Goal: Transaction & Acquisition: Purchase product/service

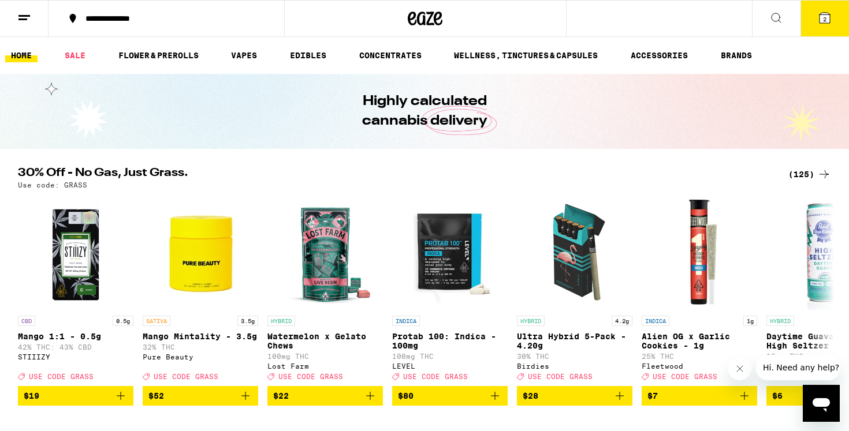
click at [142, 17] on div "**********" at bounding box center [173, 18] width 187 height 8
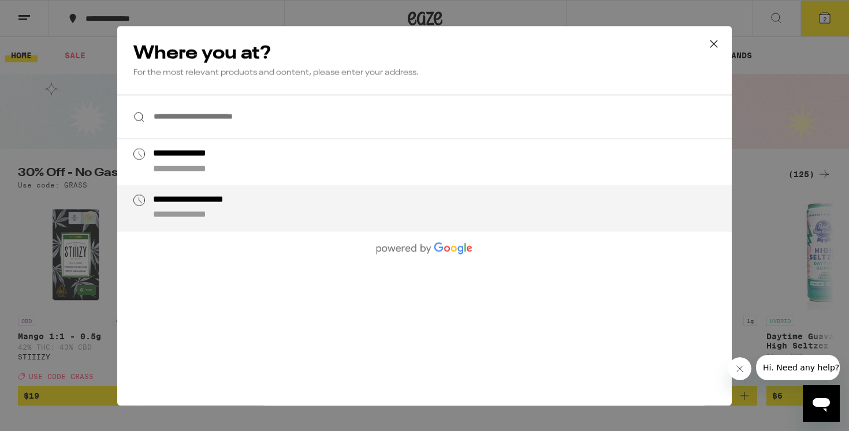
click at [205, 202] on div "**********" at bounding box center [213, 200] width 120 height 12
type input "**********"
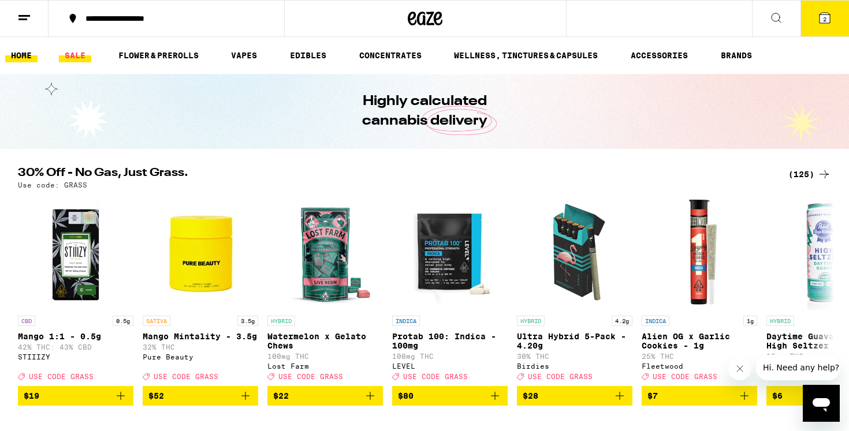
click at [78, 57] on link "SALE" at bounding box center [75, 56] width 32 height 14
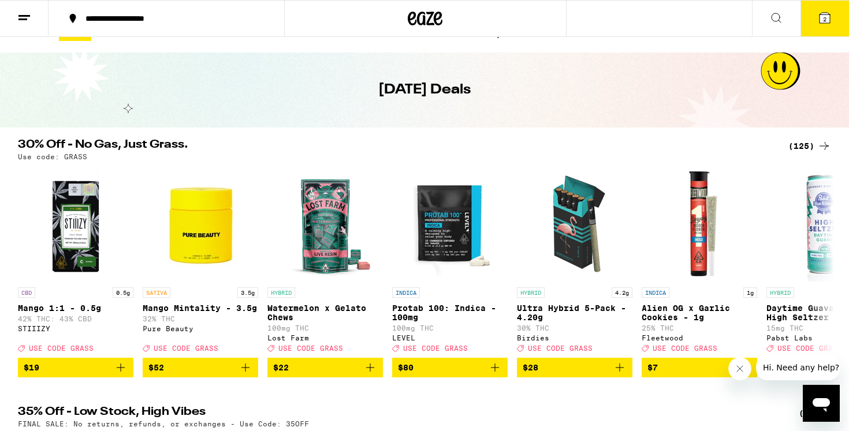
scroll to position [25, 0]
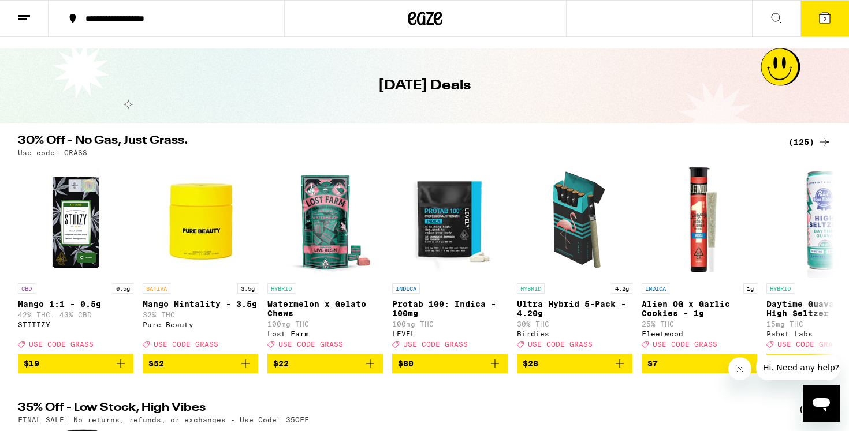
click at [807, 143] on div "(125)" at bounding box center [809, 142] width 43 height 14
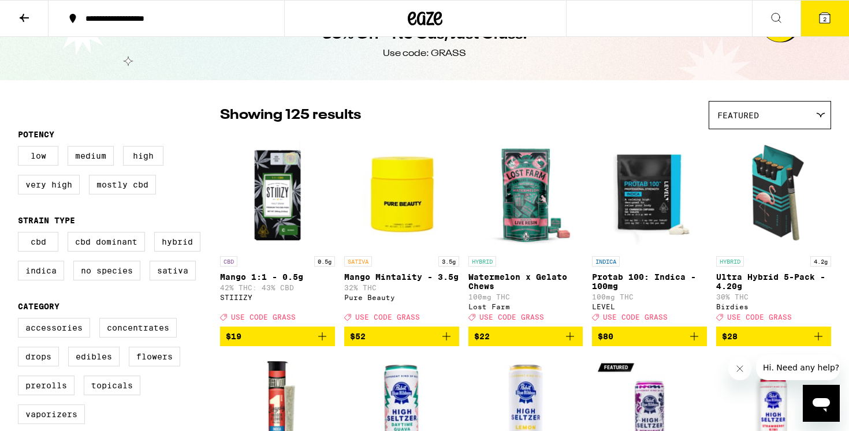
scroll to position [41, 0]
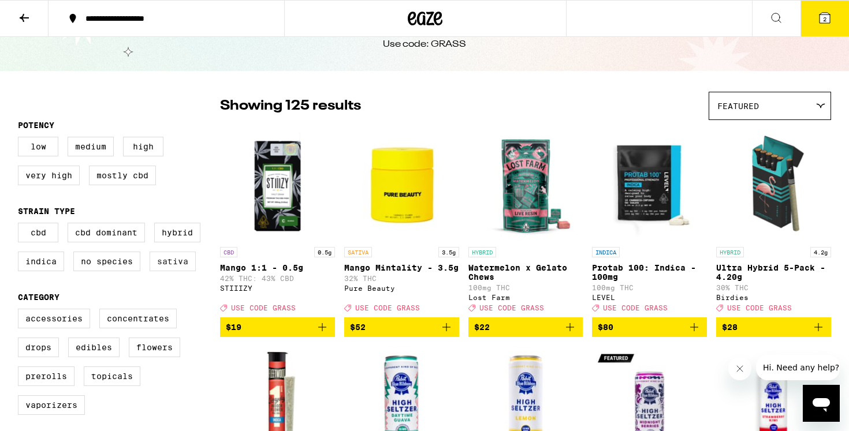
click at [177, 271] on label "Sativa" at bounding box center [173, 262] width 46 height 20
click at [21, 225] on input "Sativa" at bounding box center [20, 225] width 1 height 1
checkbox input "true"
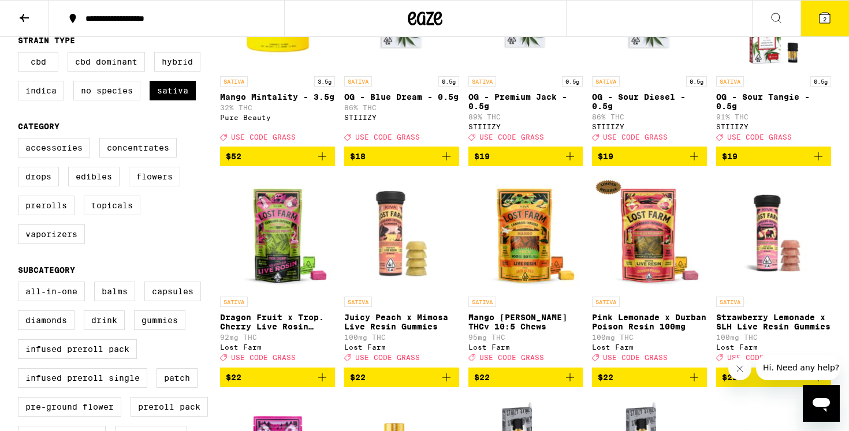
scroll to position [211, 0]
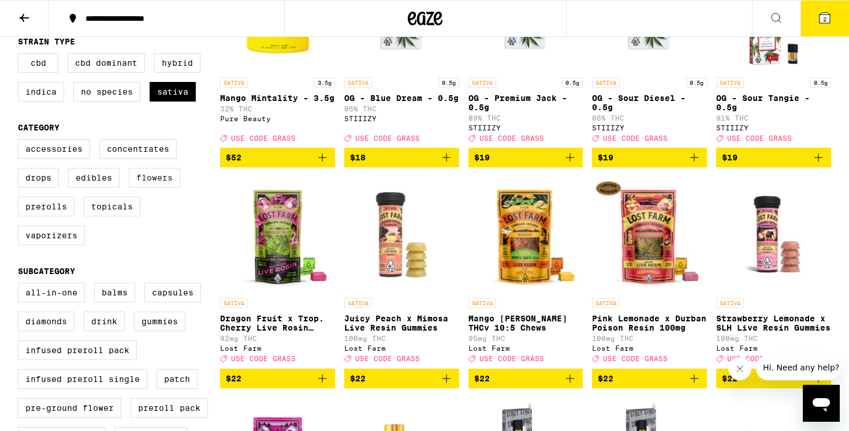
click at [167, 188] on label "Flowers" at bounding box center [154, 178] width 51 height 20
click at [21, 141] on input "Flowers" at bounding box center [20, 141] width 1 height 1
checkbox input "true"
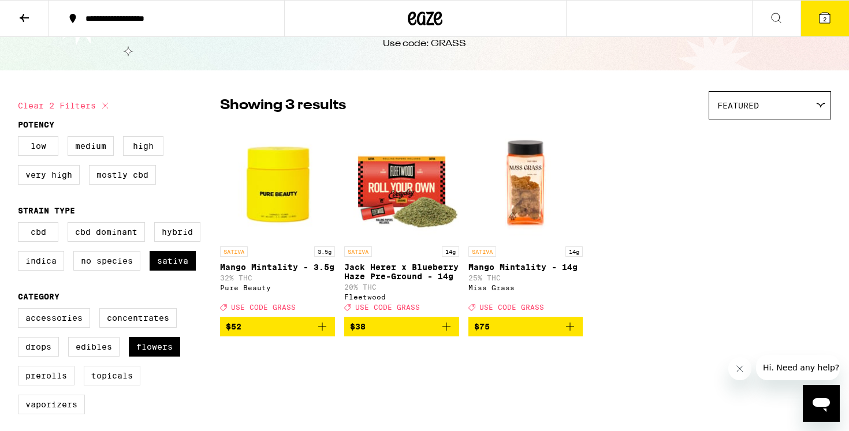
scroll to position [61, 0]
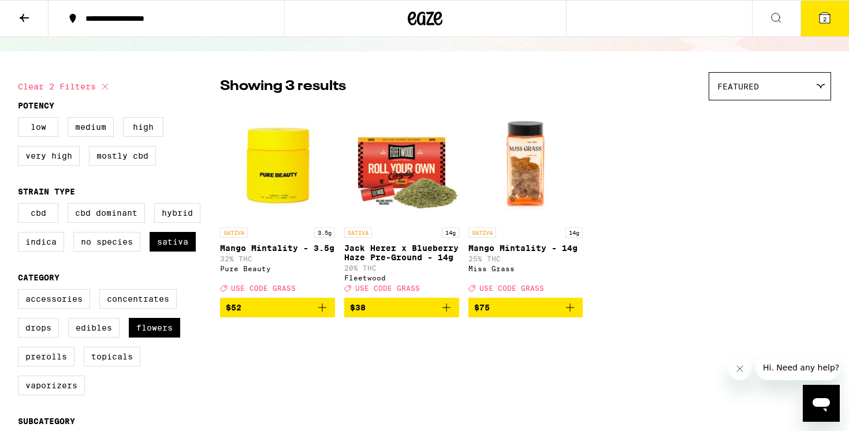
click at [14, 9] on button at bounding box center [24, 19] width 49 height 36
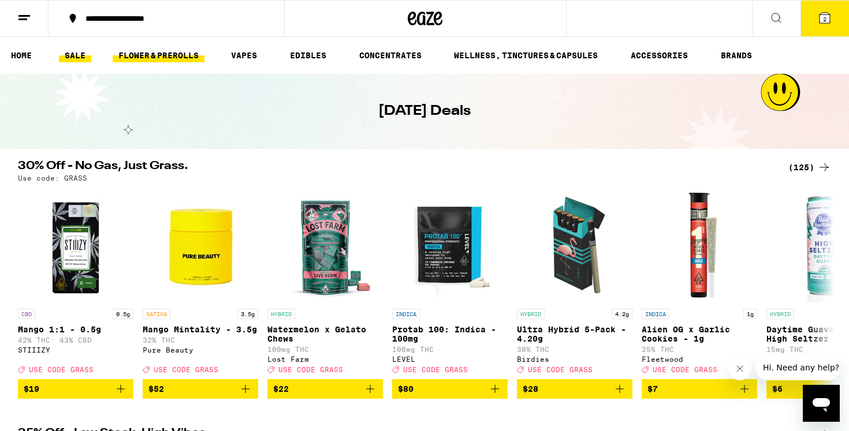
click at [177, 62] on link "FLOWER & PREROLLS" at bounding box center [159, 56] width 92 height 14
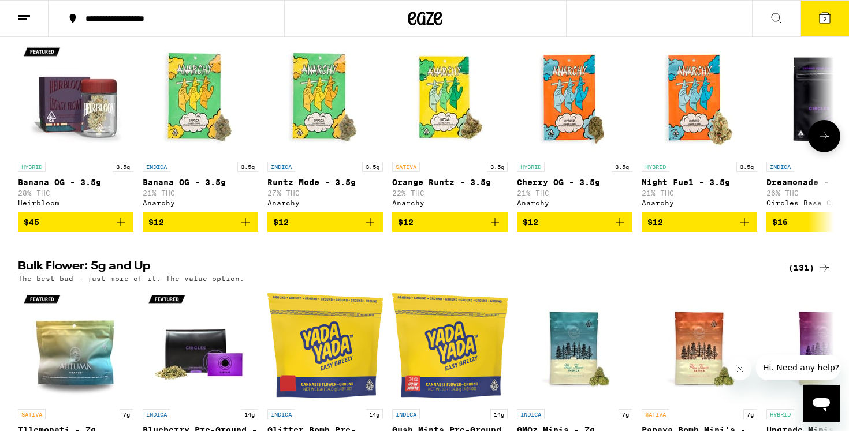
scroll to position [151, 0]
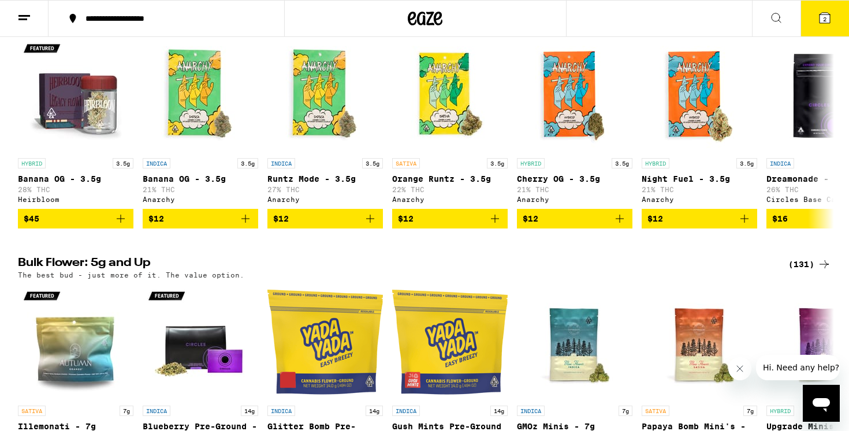
click at [799, 271] on div "(131)" at bounding box center [809, 265] width 43 height 14
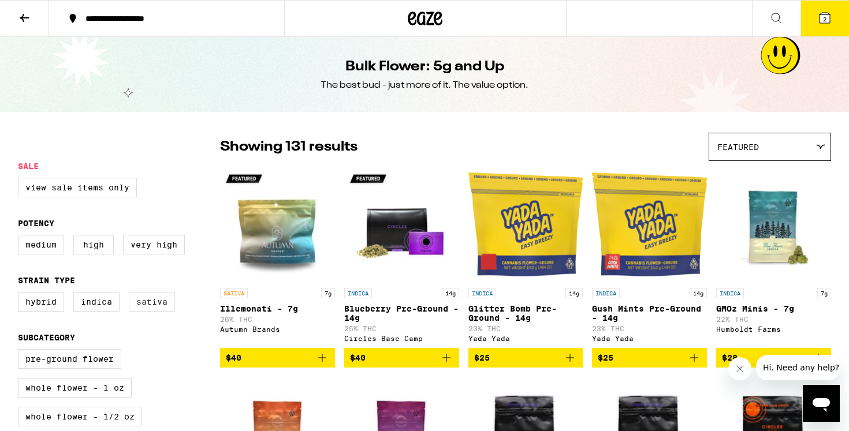
click at [158, 312] on label "Sativa" at bounding box center [152, 302] width 46 height 20
click at [21, 295] on input "Sativa" at bounding box center [20, 294] width 1 height 1
checkbox input "true"
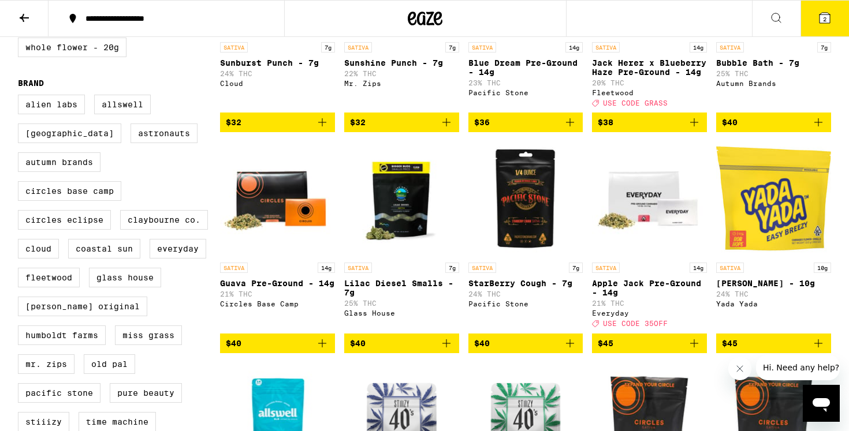
scroll to position [457, 0]
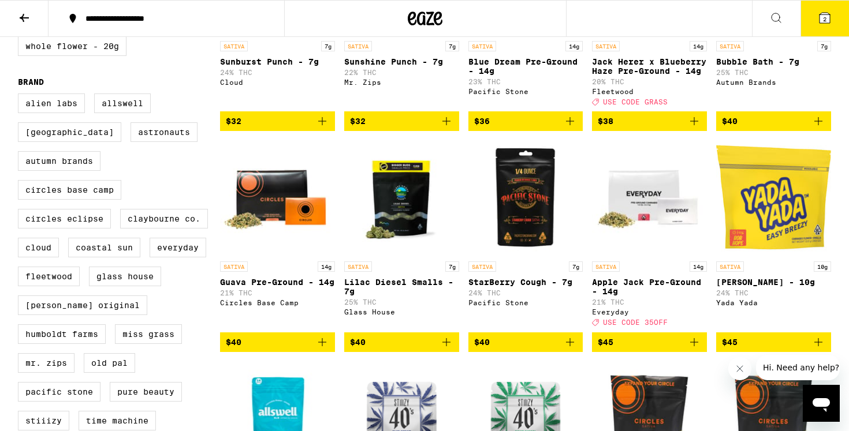
click at [495, 349] on span "$40" at bounding box center [525, 343] width 103 height 14
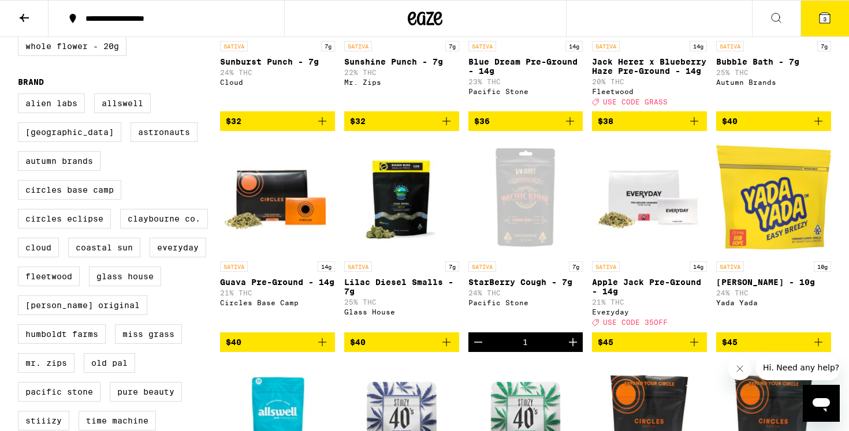
click at [405, 349] on span "$40" at bounding box center [401, 343] width 103 height 14
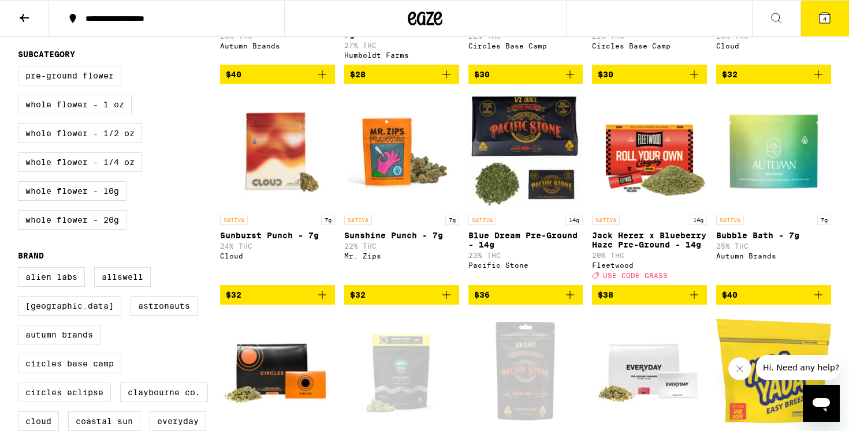
scroll to position [276, 0]
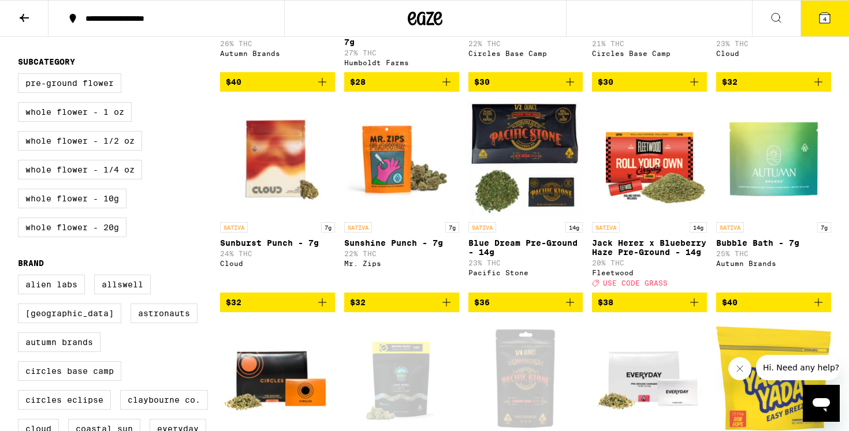
click at [391, 173] on img "Open page for Sunshine Punch - 7g from Mr. Zips" at bounding box center [401, 158] width 115 height 115
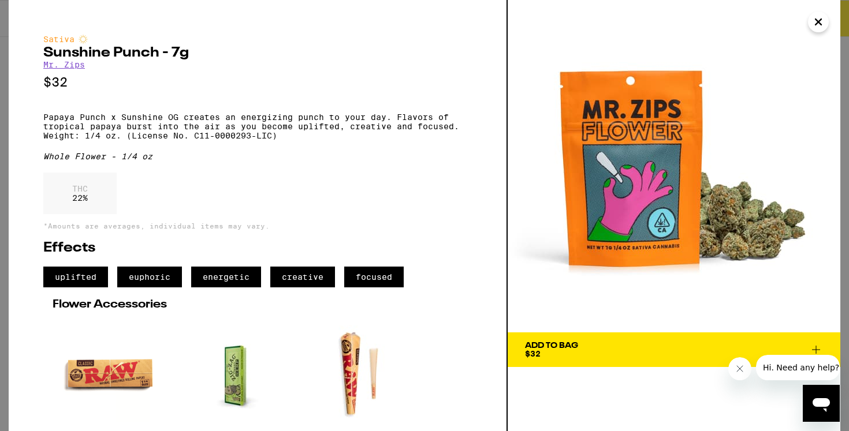
click at [583, 349] on span "Add To Bag $32" at bounding box center [674, 350] width 298 height 16
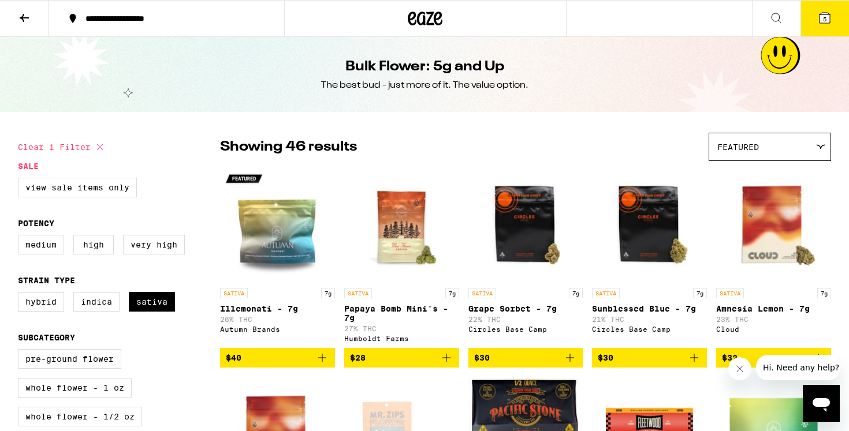
click at [829, 20] on icon at bounding box center [824, 18] width 10 height 10
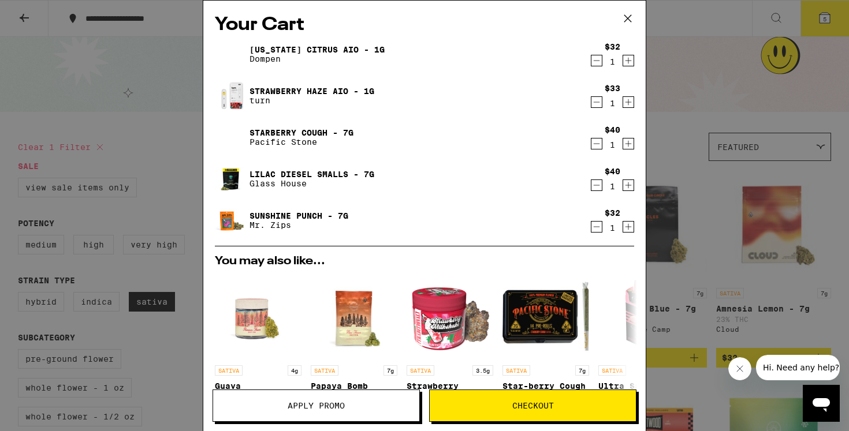
click at [599, 63] on icon "Decrement" at bounding box center [596, 61] width 10 height 14
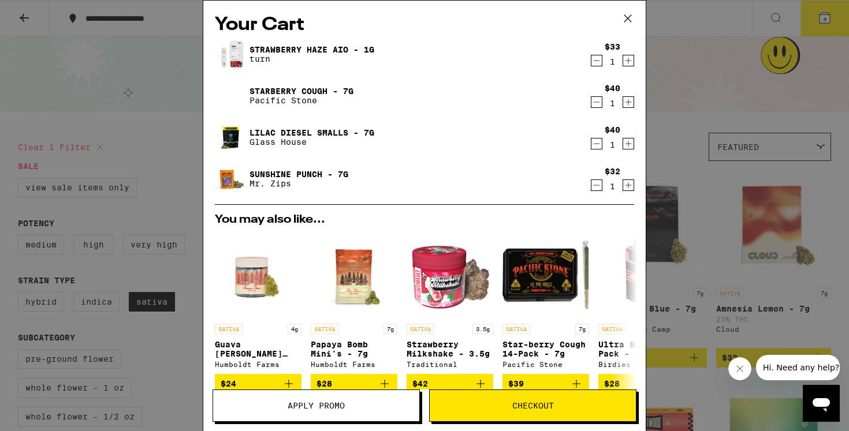
click at [599, 63] on icon "Decrement" at bounding box center [596, 61] width 10 height 14
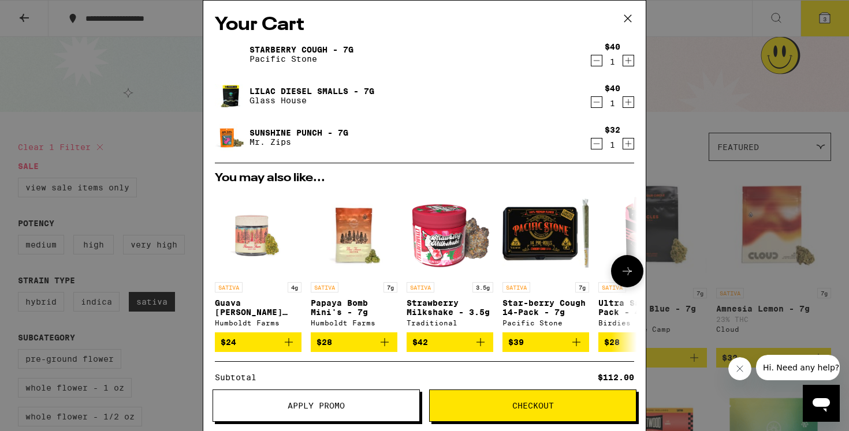
click at [357, 240] on img "Open page for Papaya Bomb Mini's - 7g from Humboldt Farms" at bounding box center [354, 233] width 87 height 87
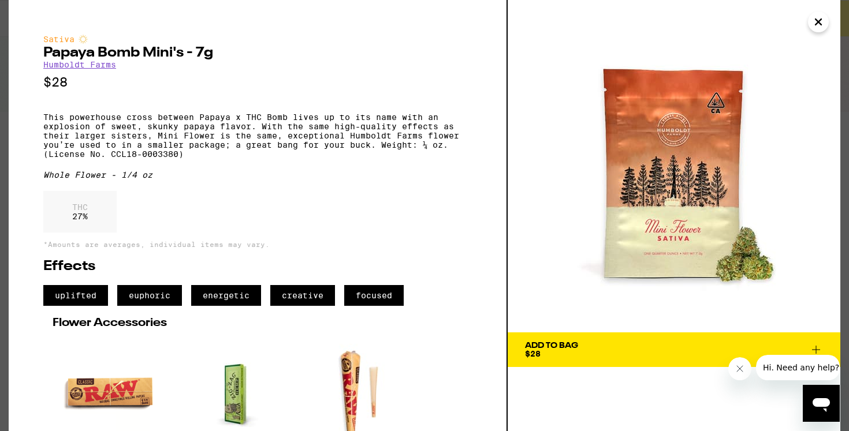
click at [569, 352] on div "Add To Bag $28" at bounding box center [551, 350] width 53 height 16
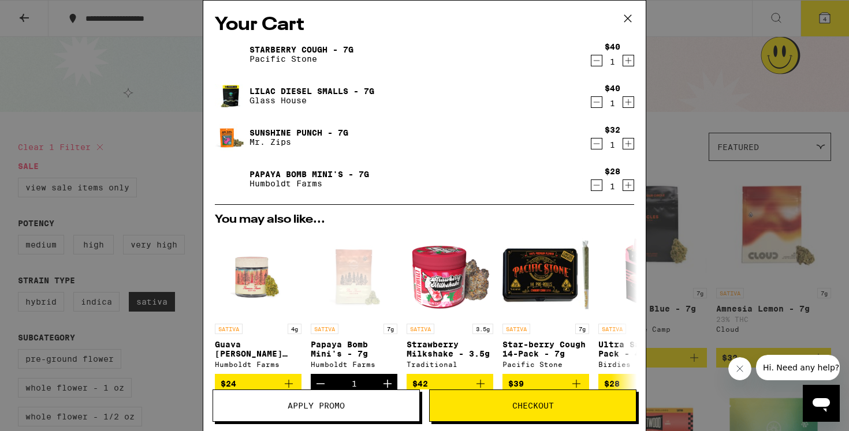
click at [595, 102] on icon "Decrement" at bounding box center [596, 102] width 10 height 14
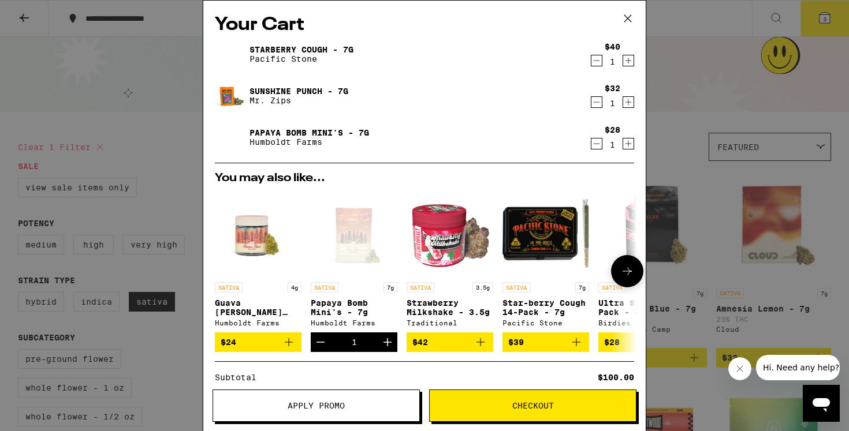
click at [526, 347] on span "$39" at bounding box center [545, 343] width 75 height 14
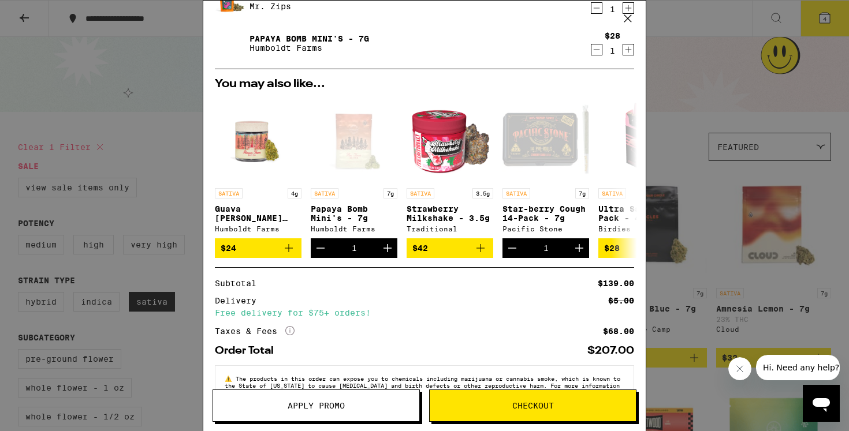
scroll to position [173, 0]
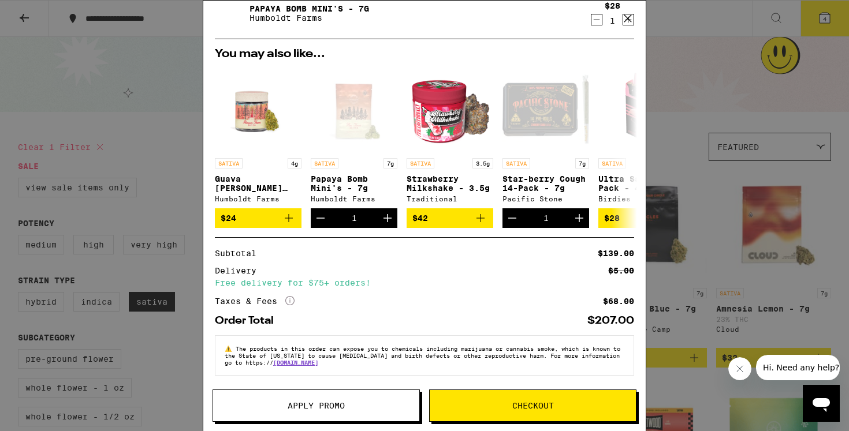
click at [292, 300] on icon "More Info" at bounding box center [289, 300] width 9 height 9
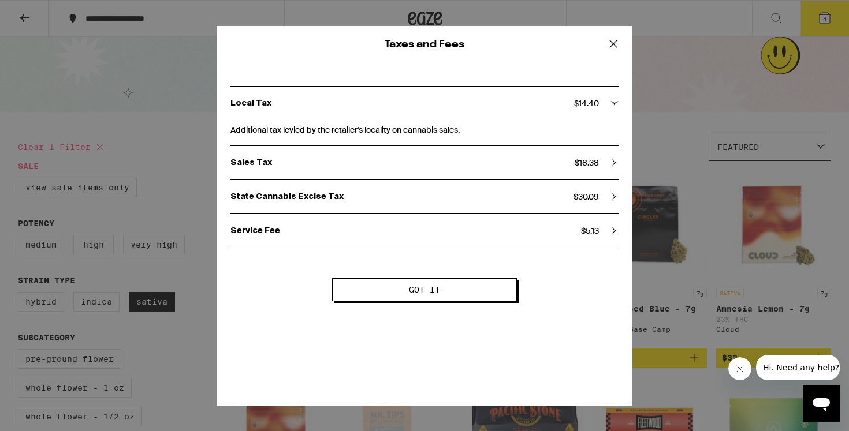
click at [359, 202] on p "State Cannabis Excise Tax" at bounding box center [401, 197] width 343 height 10
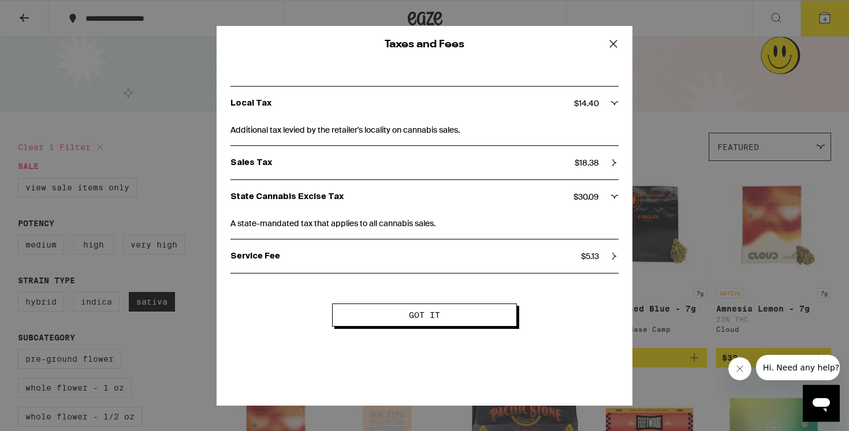
click at [359, 202] on p "State Cannabis Excise Tax" at bounding box center [401, 197] width 343 height 10
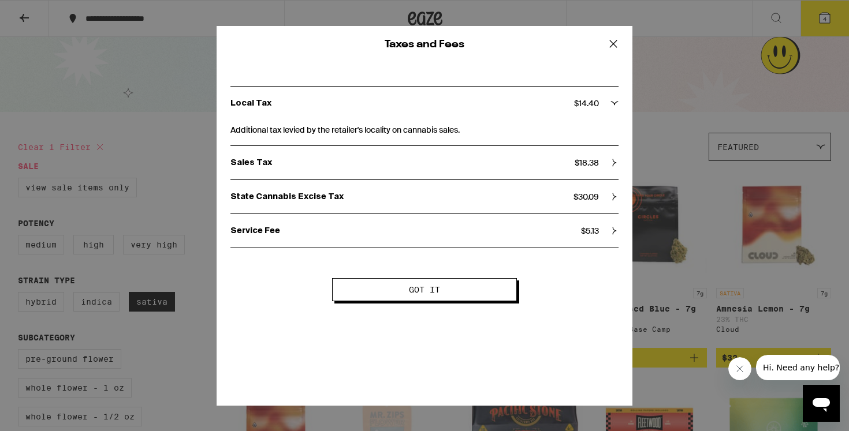
click at [362, 174] on div "Sales Tax $ 18.38" at bounding box center [424, 162] width 388 height 33
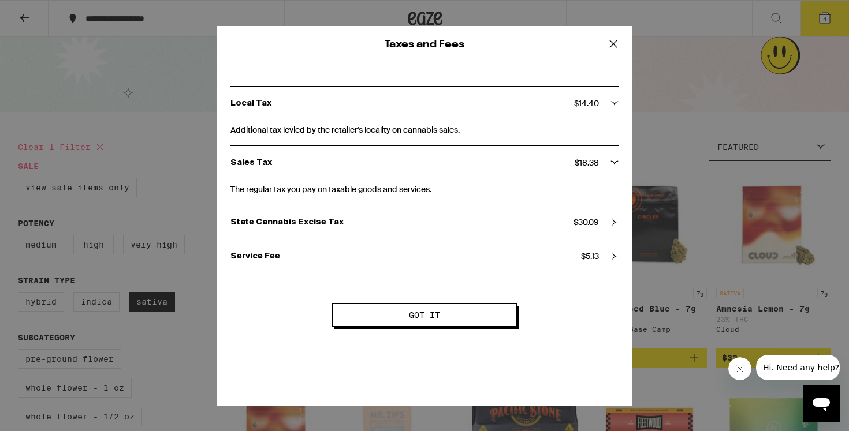
click at [362, 174] on div "Sales Tax $ 18.38" at bounding box center [424, 162] width 388 height 33
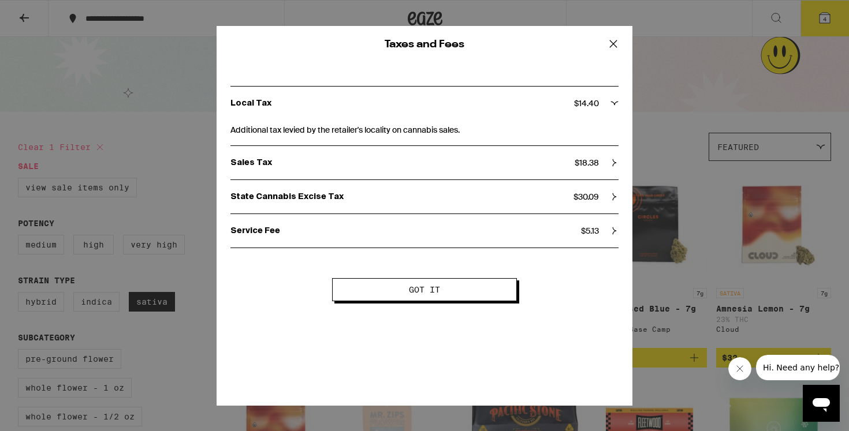
click at [374, 130] on span "Additional tax levied by the retailer's locality on cannabis sales." at bounding box center [424, 128] width 388 height 16
click at [384, 112] on div "Local Tax $ 14.40" at bounding box center [424, 103] width 388 height 33
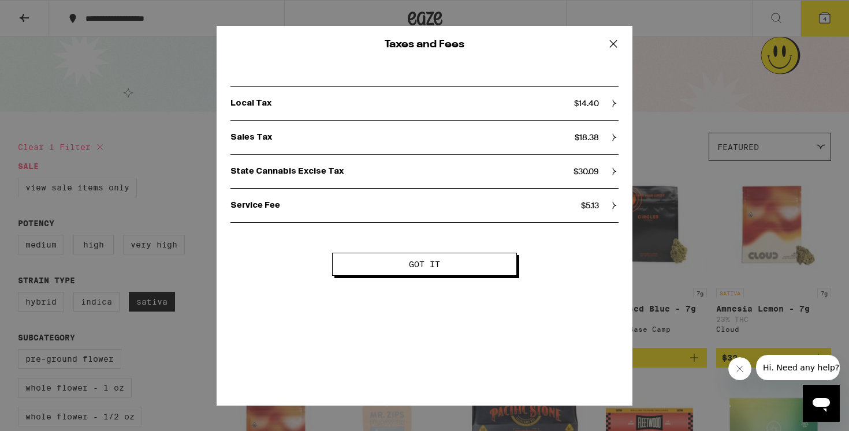
click at [384, 112] on div "Local Tax $ 14.40" at bounding box center [424, 103] width 388 height 33
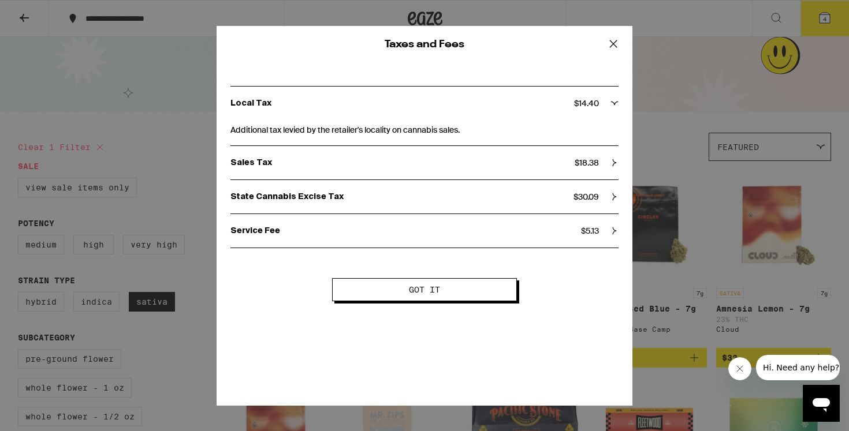
click at [384, 112] on div "Local Tax $ 14.40" at bounding box center [424, 103] width 388 height 33
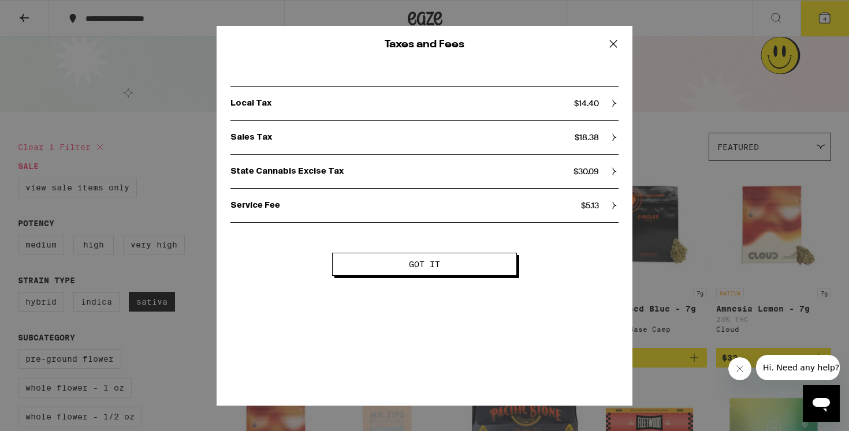
click at [406, 261] on button "Got it" at bounding box center [424, 264] width 185 height 23
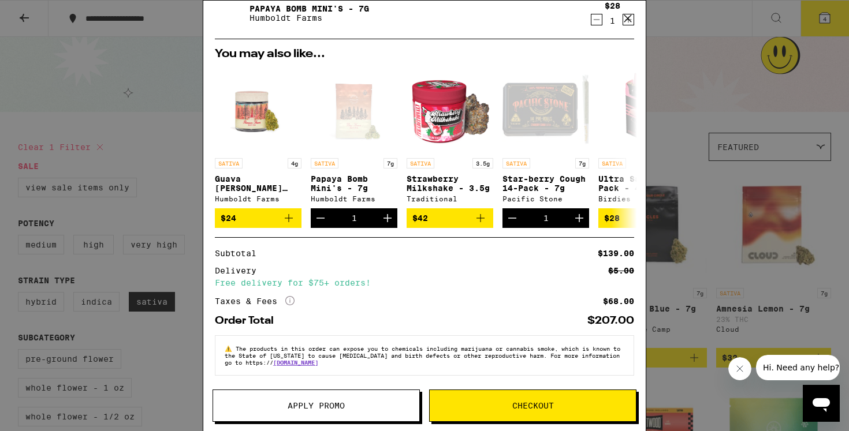
click at [488, 403] on span "Checkout" at bounding box center [533, 406] width 206 height 8
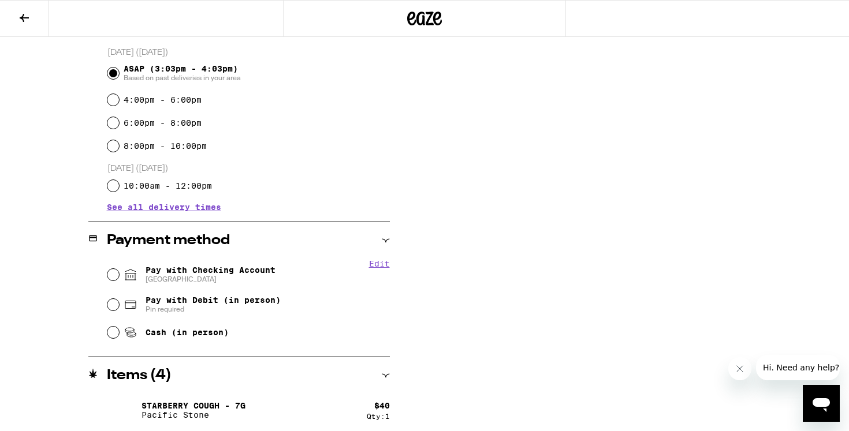
scroll to position [330, 0]
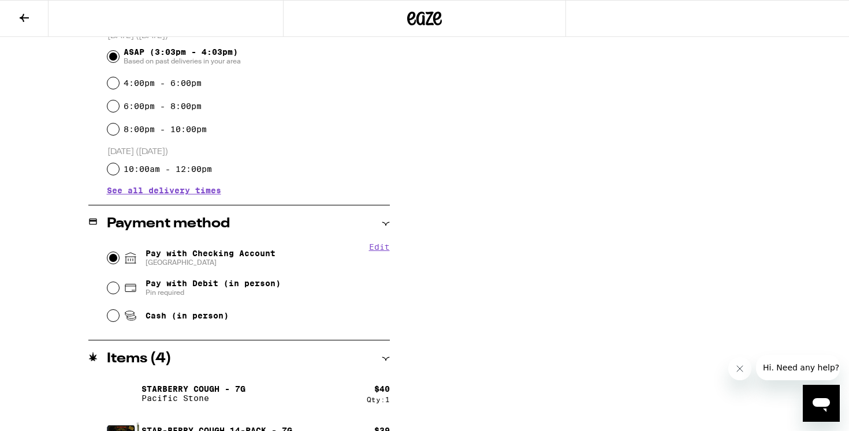
click at [113, 263] on input "Pay with Checking Account CHASE COLLEGE" at bounding box center [113, 258] width 12 height 12
radio input "true"
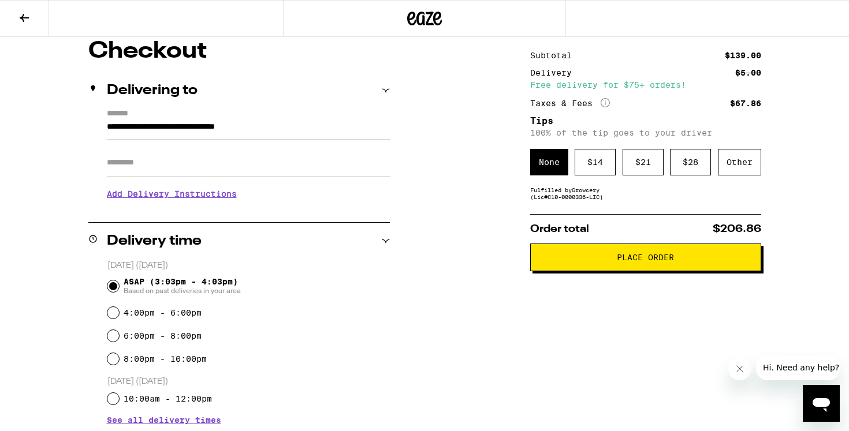
scroll to position [0, 0]
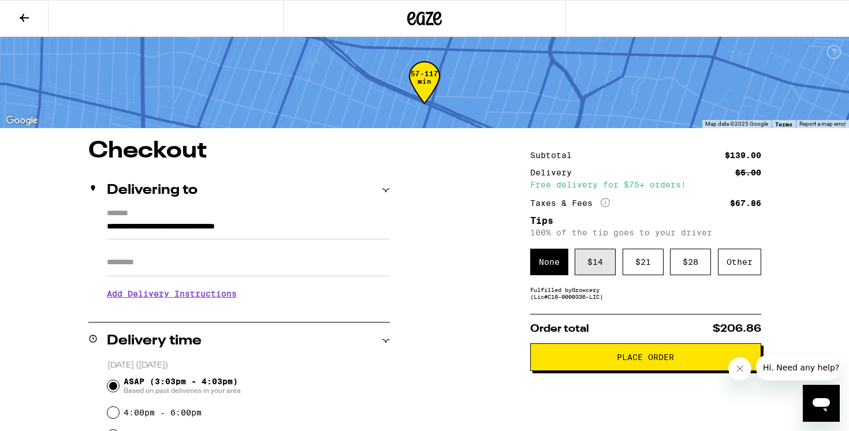
click at [591, 270] on div "$ 14" at bounding box center [595, 262] width 41 height 27
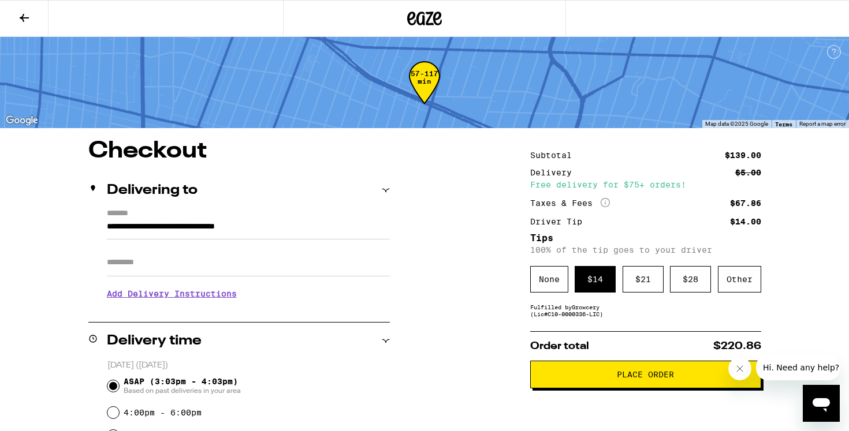
click at [560, 374] on button "Place Order" at bounding box center [645, 375] width 231 height 28
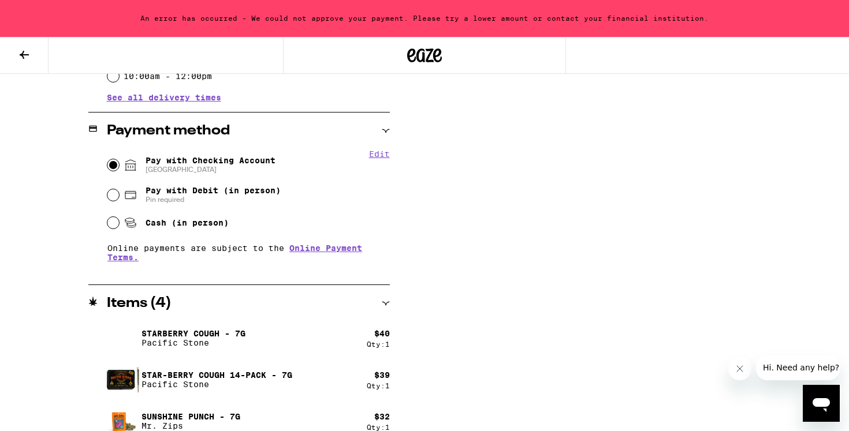
scroll to position [459, 0]
click at [114, 198] on input "Pay with Debit (in person) Pin required" at bounding box center [113, 197] width 12 height 12
radio input "true"
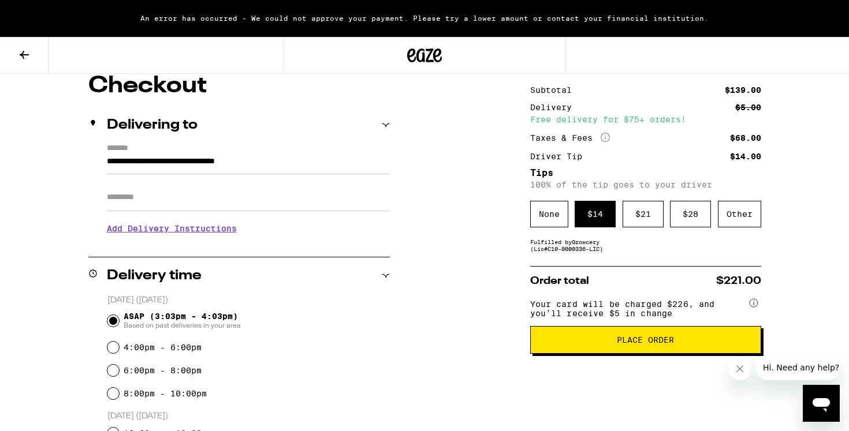
scroll to position [115, 0]
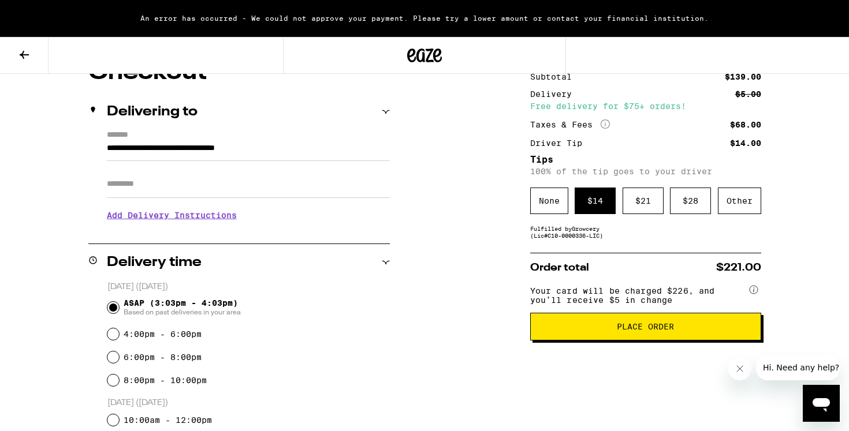
click at [752, 294] on circle at bounding box center [754, 290] width 8 height 8
click at [755, 294] on circle at bounding box center [754, 290] width 8 height 8
click at [755, 292] on circle at bounding box center [754, 290] width 8 height 8
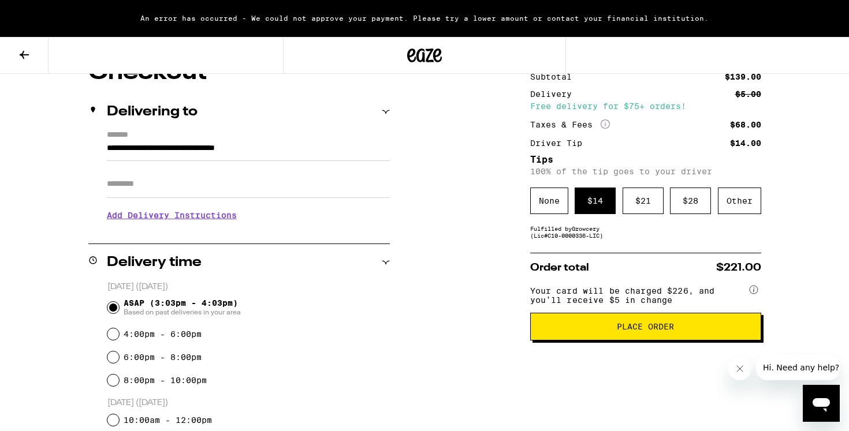
click at [756, 293] on circle at bounding box center [754, 290] width 8 height 8
click at [754, 291] on circle at bounding box center [754, 290] width 8 height 8
click at [750, 294] on circle at bounding box center [754, 290] width 8 height 8
drag, startPoint x: 759, startPoint y: 296, endPoint x: 745, endPoint y: 293, distance: 14.2
click at [745, 293] on div "Your card will be charged $226, and you’ll receive $5 in change" at bounding box center [645, 297] width 231 height 31
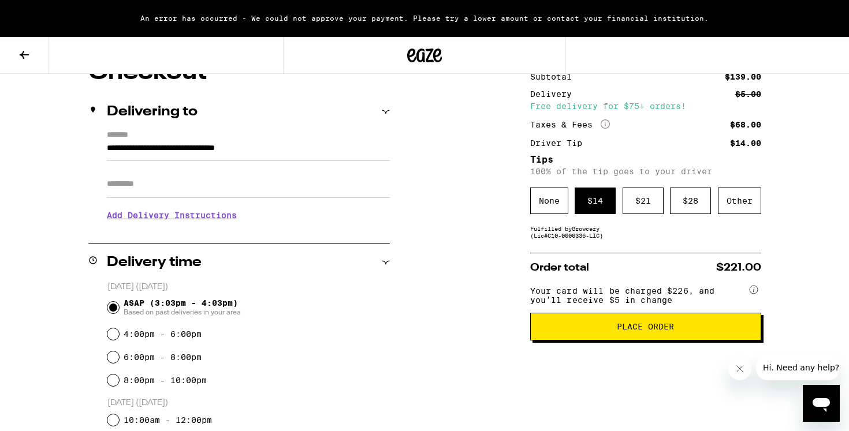
click at [662, 292] on span "Your card will be charged $226, and you’ll receive $5 in change" at bounding box center [638, 293] width 217 height 23
click at [755, 293] on circle at bounding box center [754, 290] width 8 height 8
click at [606, 125] on icon "More Info" at bounding box center [605, 124] width 9 height 9
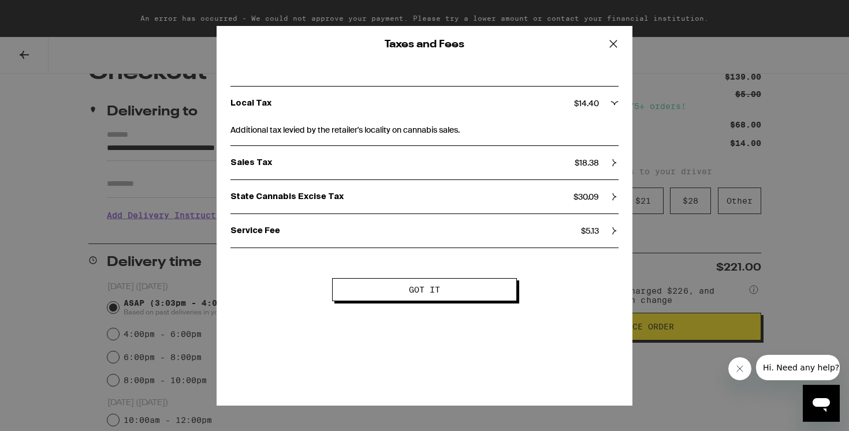
click at [612, 46] on icon at bounding box center [613, 43] width 17 height 17
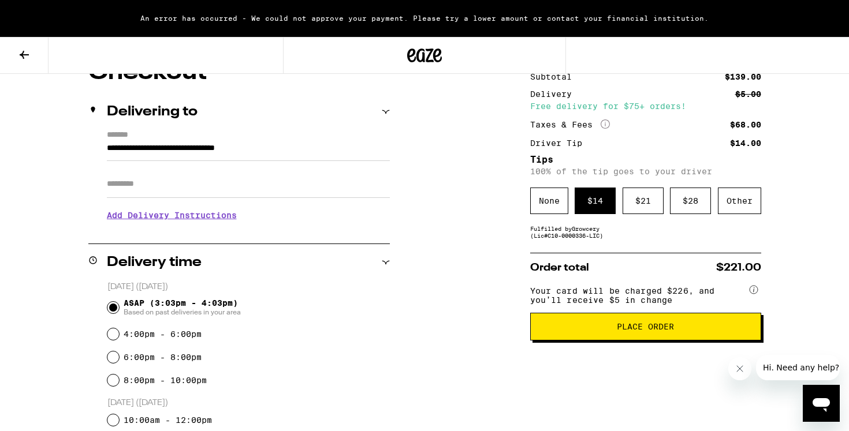
click at [755, 294] on circle at bounding box center [754, 290] width 8 height 8
click at [804, 147] on div "**********" at bounding box center [425, 428] width 832 height 735
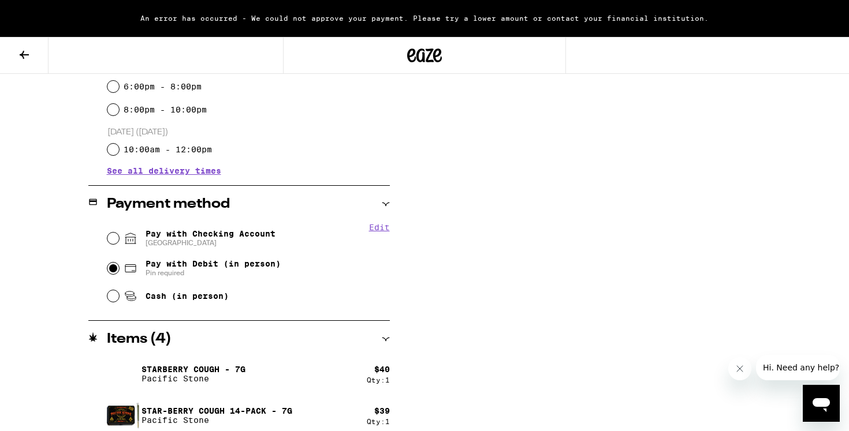
scroll to position [411, 0]
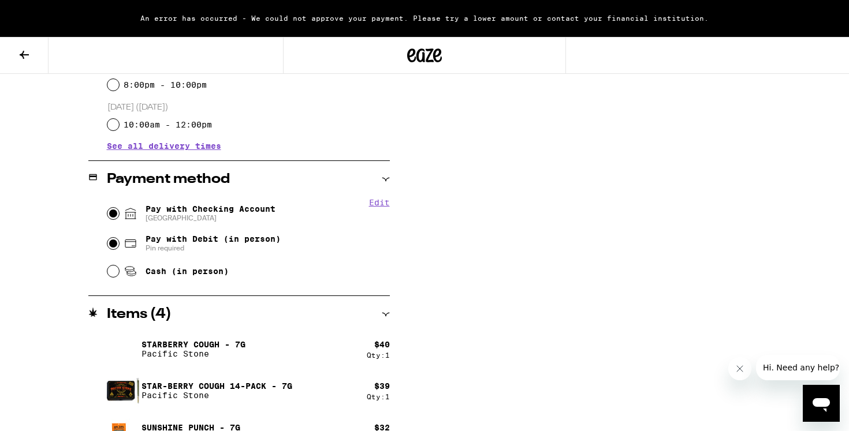
click at [109, 217] on input "Pay with Checking Account CHASE COLLEGE" at bounding box center [113, 214] width 12 height 12
radio input "true"
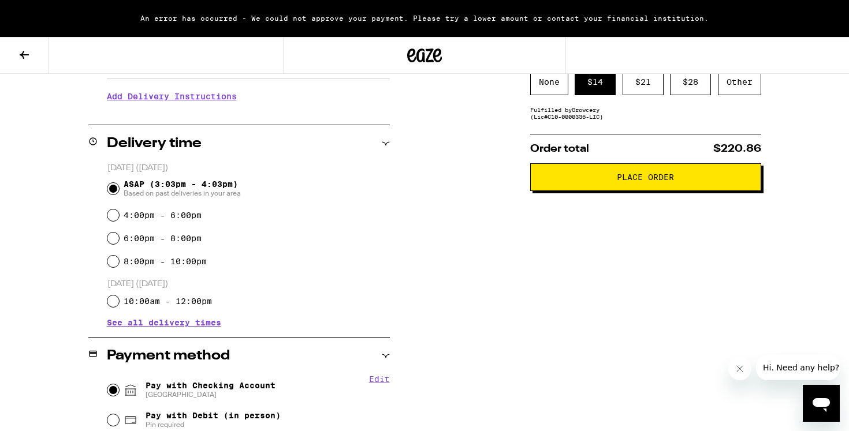
scroll to position [251, 0]
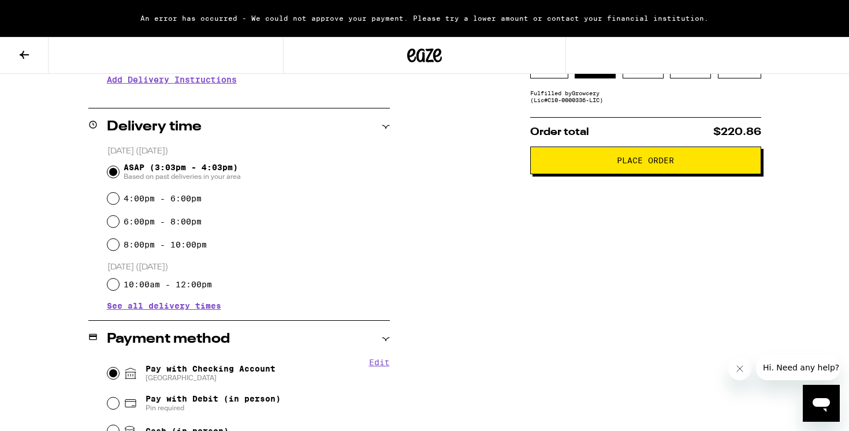
click at [576, 165] on span "Place Order" at bounding box center [645, 160] width 211 height 8
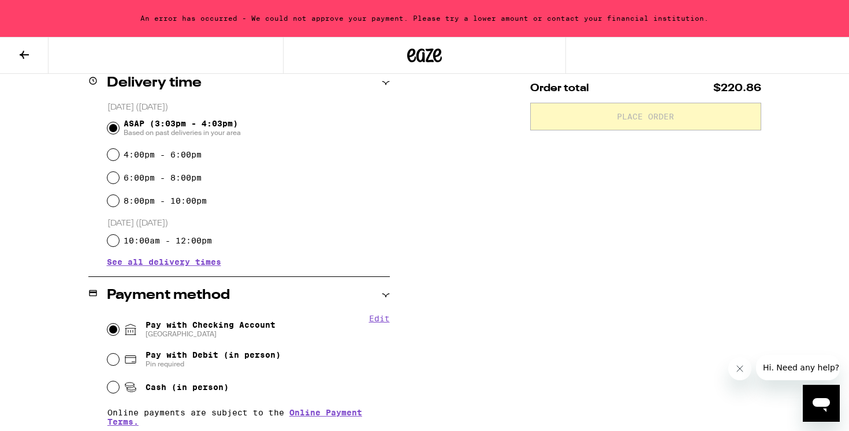
scroll to position [312, 0]
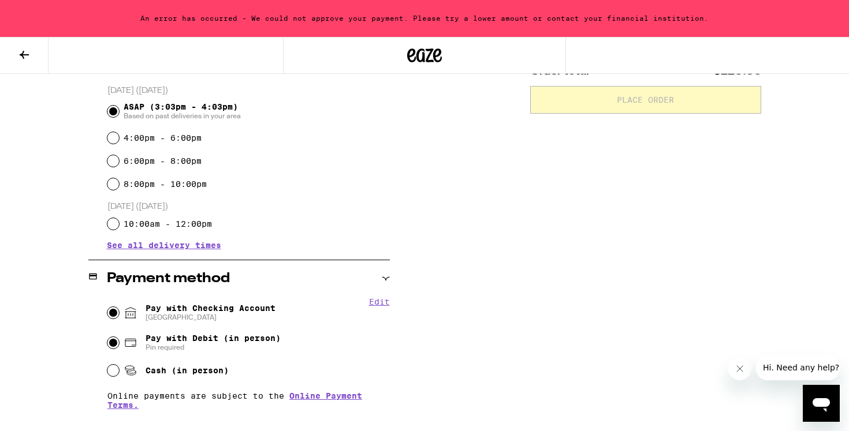
click at [116, 346] on input "Pay with Debit (in person) Pin required" at bounding box center [113, 343] width 12 height 12
radio input "true"
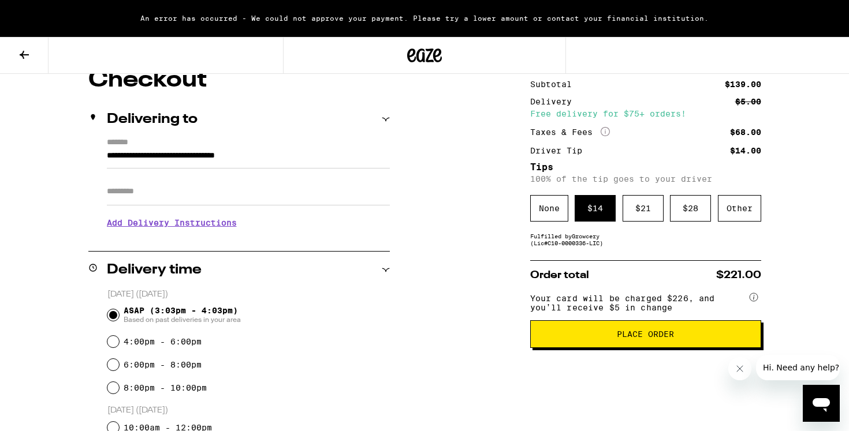
scroll to position [0, 0]
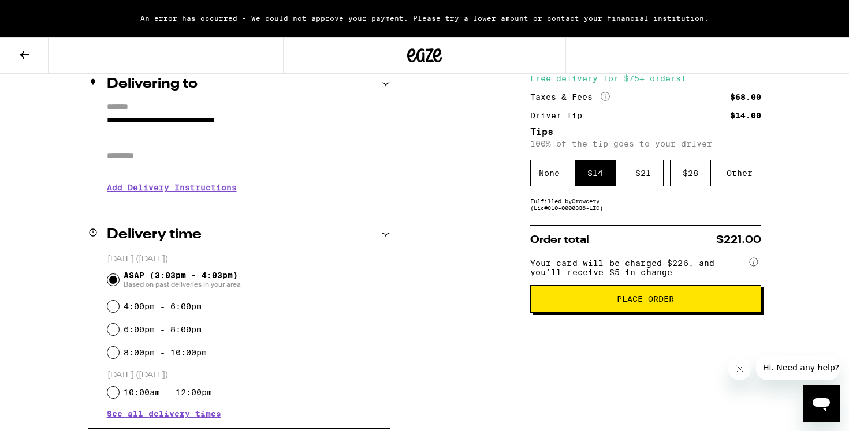
click at [624, 303] on span "Place Order" at bounding box center [645, 299] width 57 height 8
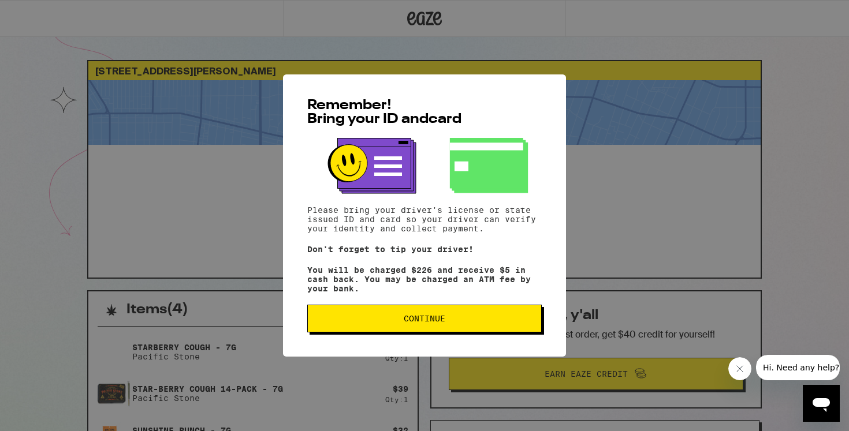
click at [453, 323] on span "Continue" at bounding box center [424, 319] width 215 height 8
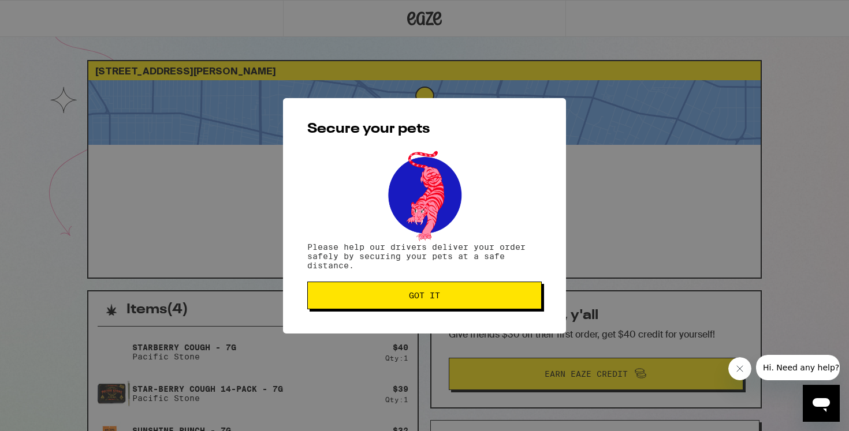
click at [469, 298] on span "Got it" at bounding box center [424, 296] width 215 height 8
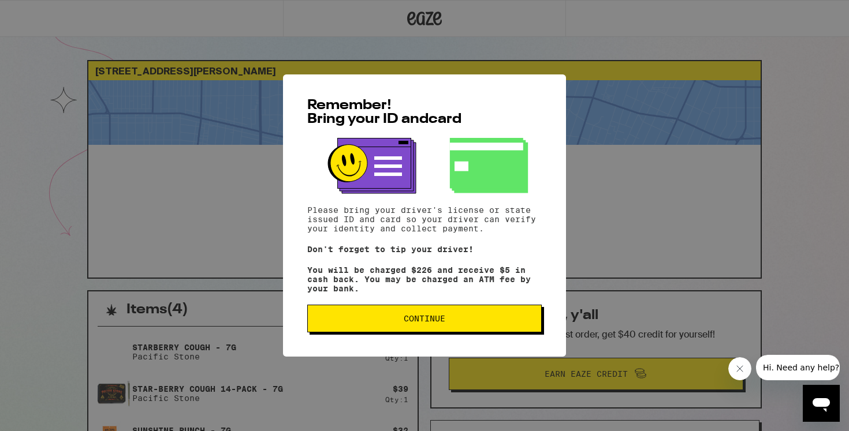
click at [437, 323] on span "Continue" at bounding box center [425, 319] width 42 height 8
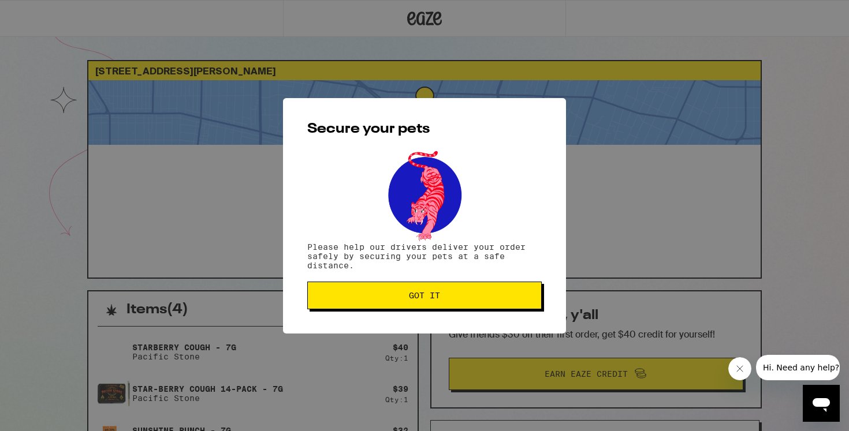
click at [463, 290] on button "Got it" at bounding box center [424, 296] width 234 height 28
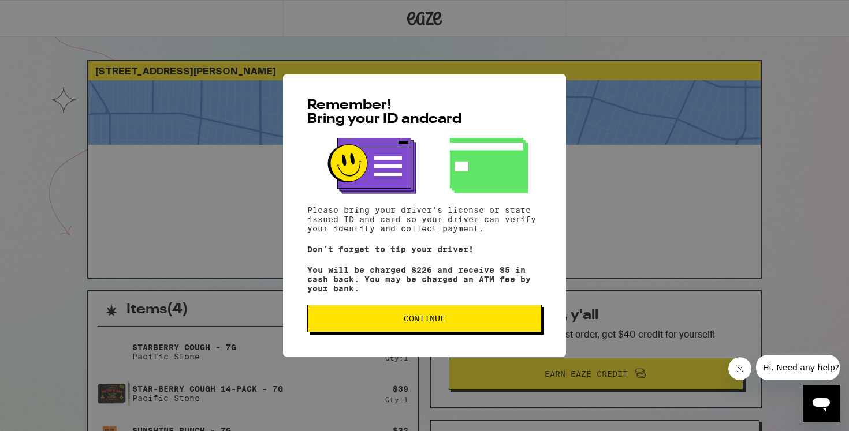
click at [442, 315] on button "Continue" at bounding box center [424, 319] width 234 height 28
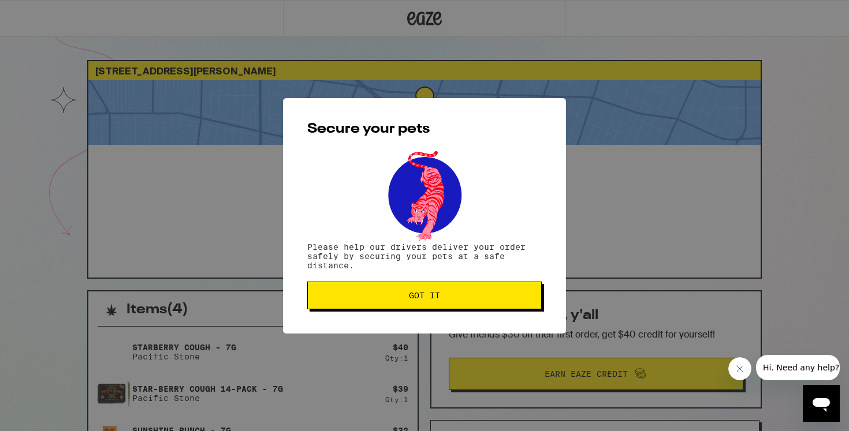
click at [431, 303] on button "Got it" at bounding box center [424, 296] width 234 height 28
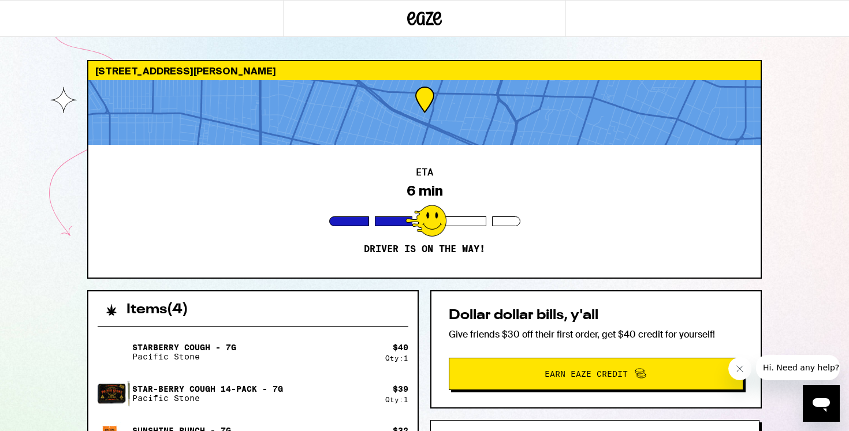
click at [818, 234] on div "1107 1/2 Carmona Ave Los Angeles 90019 ETA 6 min Driver is on the way! Items ( …" at bounding box center [424, 360] width 849 height 720
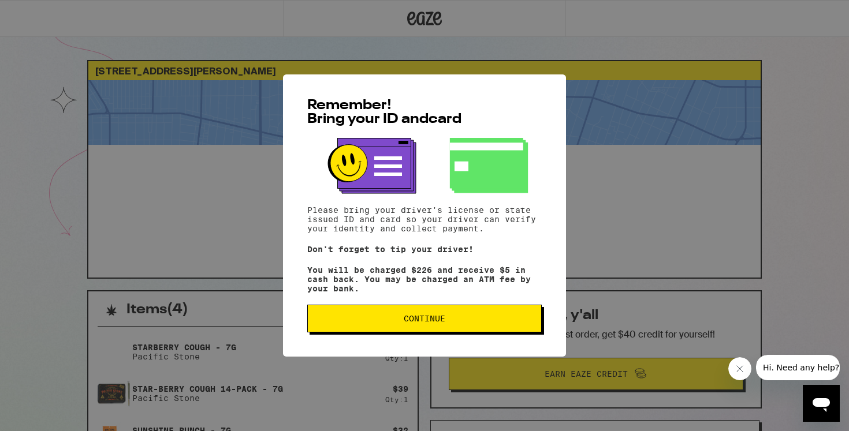
click at [446, 320] on span "Continue" at bounding box center [424, 319] width 215 height 8
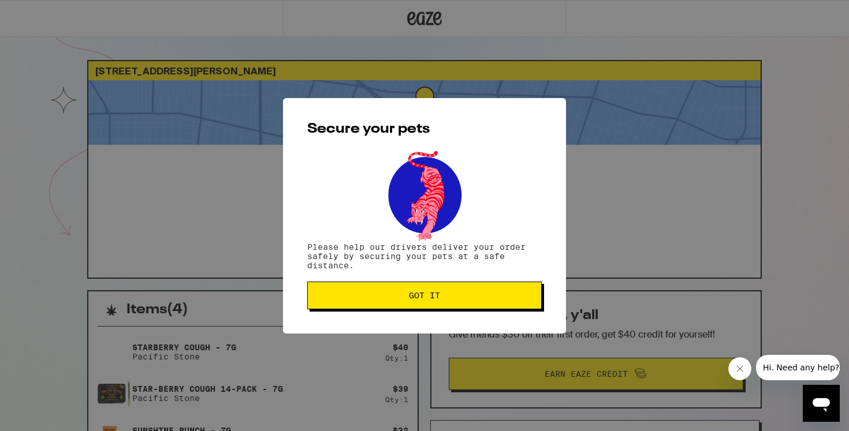
click at [419, 288] on button "Got it" at bounding box center [424, 296] width 234 height 28
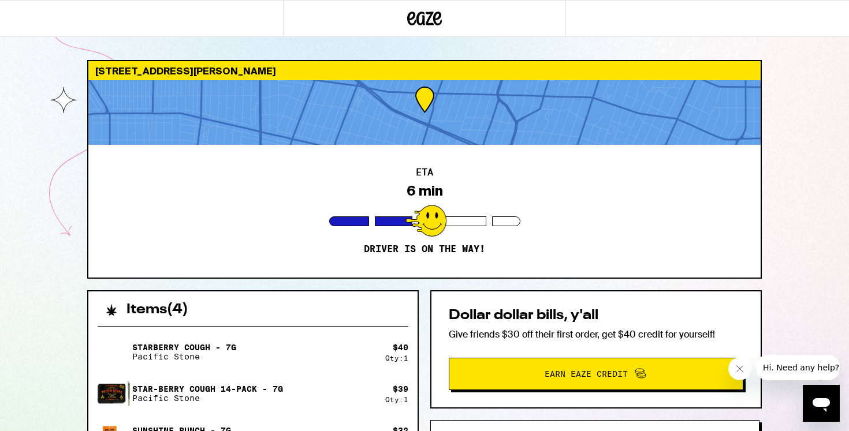
click at [536, 251] on div "ETA 6 min Driver is on the way!" at bounding box center [424, 211] width 672 height 133
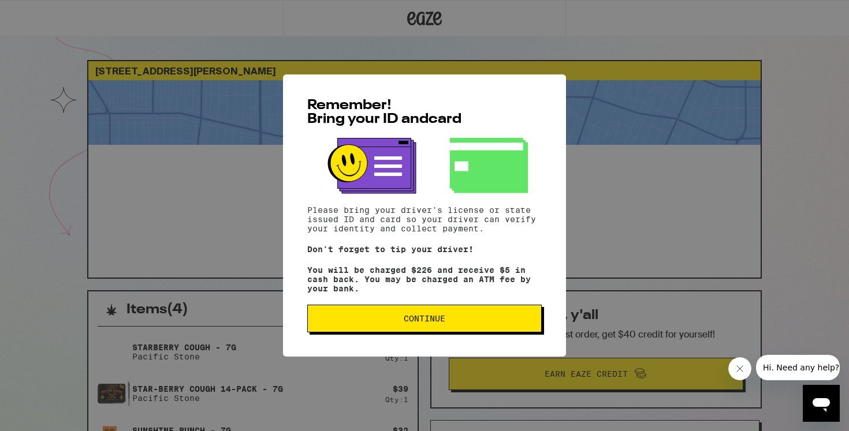
click at [403, 321] on span "Continue" at bounding box center [424, 319] width 215 height 8
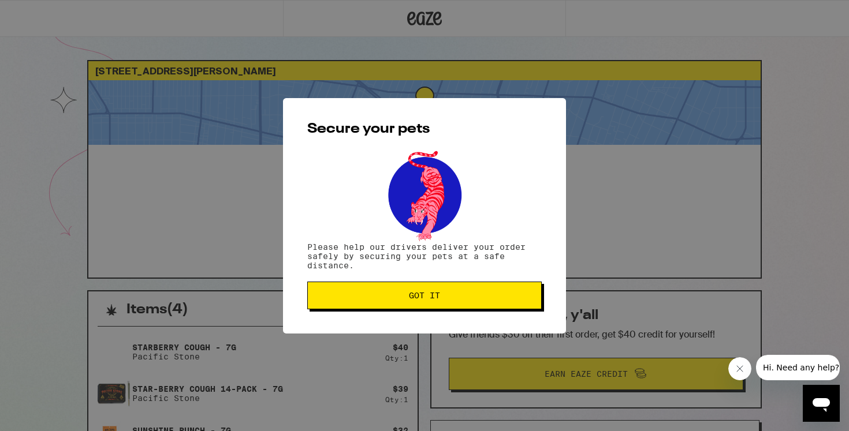
drag, startPoint x: 438, startPoint y: 295, endPoint x: 403, endPoint y: 283, distance: 36.7
click at [438, 295] on span "Got it" at bounding box center [424, 296] width 31 height 8
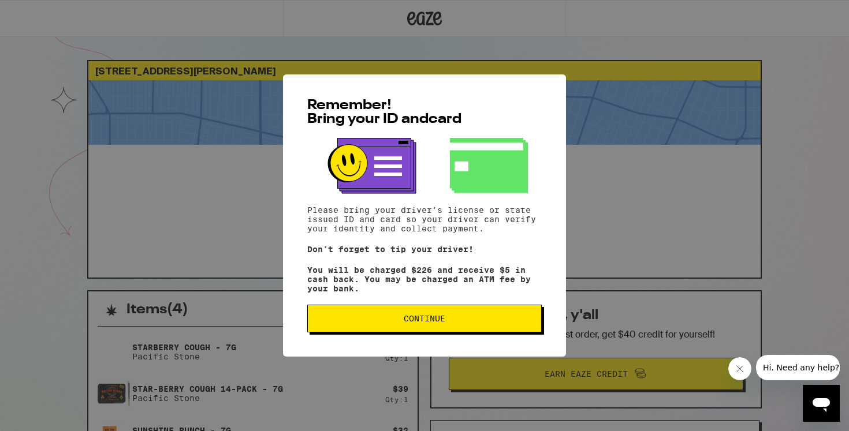
click at [449, 321] on span "Continue" at bounding box center [424, 319] width 215 height 8
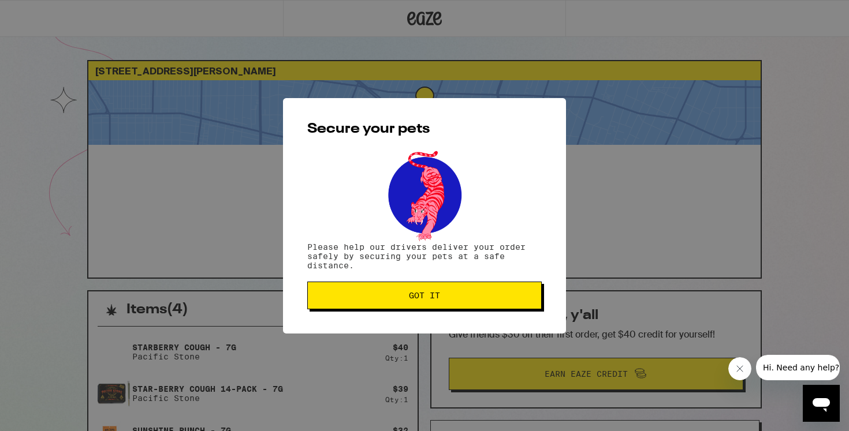
click at [472, 298] on span "Got it" at bounding box center [424, 296] width 215 height 8
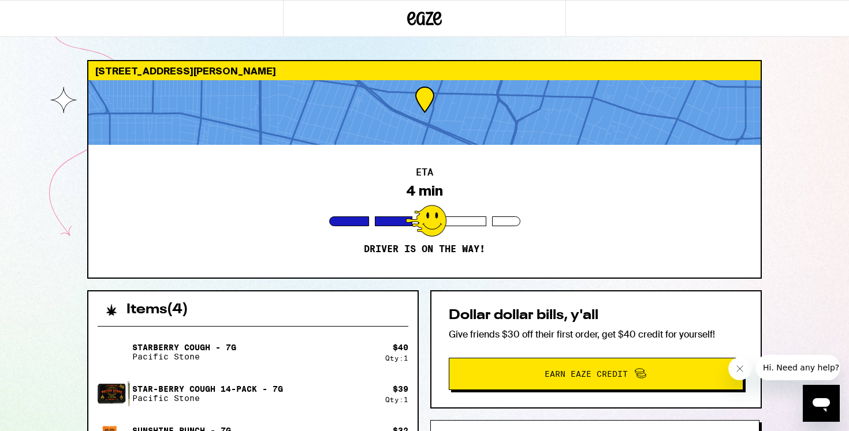
click at [431, 100] on div at bounding box center [424, 112] width 672 height 65
